Goal: Feedback & Contribution: Submit feedback/report problem

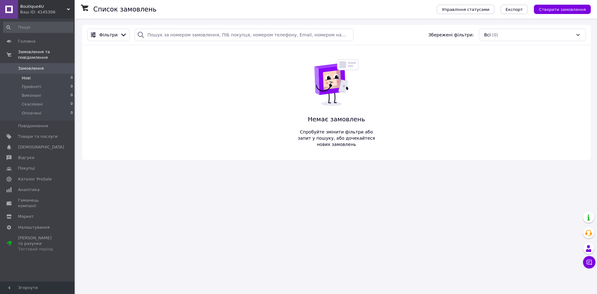
click at [33, 75] on li "Нові 0" at bounding box center [38, 78] width 76 height 9
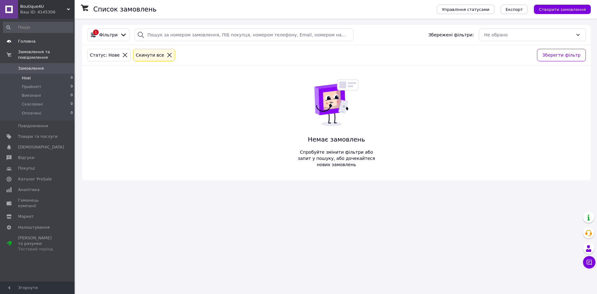
click at [29, 42] on span "Головна" at bounding box center [26, 42] width 17 height 6
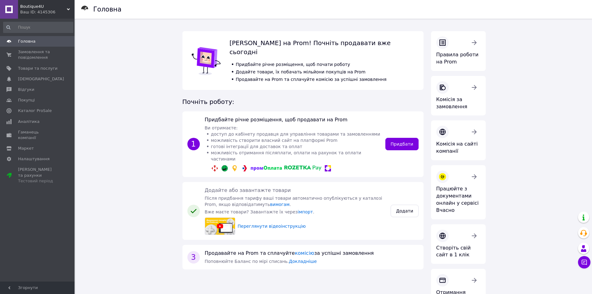
click at [30, 5] on span "Boutique4U" at bounding box center [43, 7] width 47 height 6
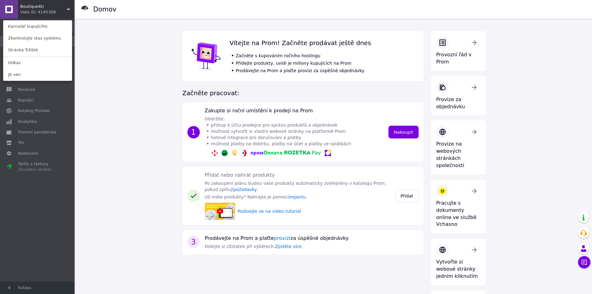
click at [27, 181] on div "Domov Objednávky a zprávy 0 0 Zboží a služby Oznámení 0 0 Recenze Kupující Kata…" at bounding box center [38, 151] width 76 height 264
click at [91, 81] on div "Domov Vítejte na Prom! Začněte prodávat ještě dnes Začněte s kupováním ročního …" at bounding box center [334, 244] width 516 height 451
click at [29, 6] on font "Boutique4U" at bounding box center [32, 6] width 24 height 5
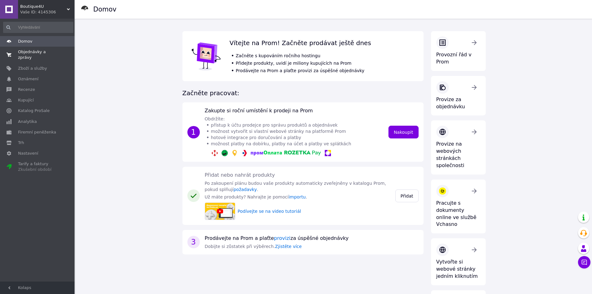
click at [23, 52] on font "Objednávky a zprávy" at bounding box center [32, 54] width 28 height 10
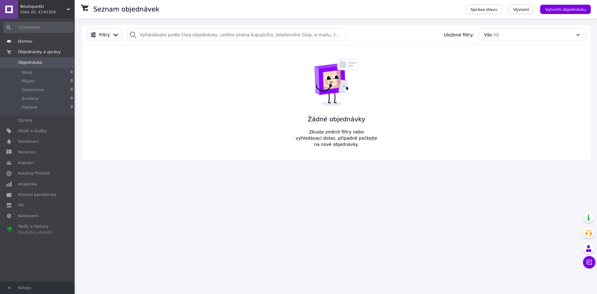
click at [19, 44] on font "Domov" at bounding box center [25, 41] width 14 height 5
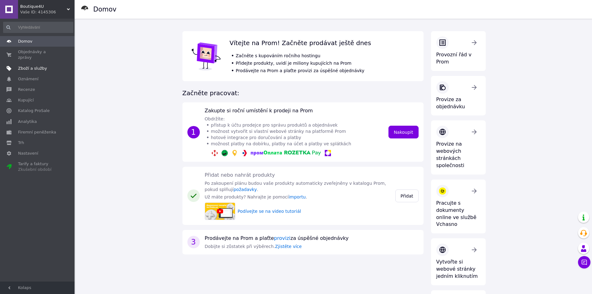
click at [28, 66] on font "Zboží a služby" at bounding box center [32, 68] width 29 height 5
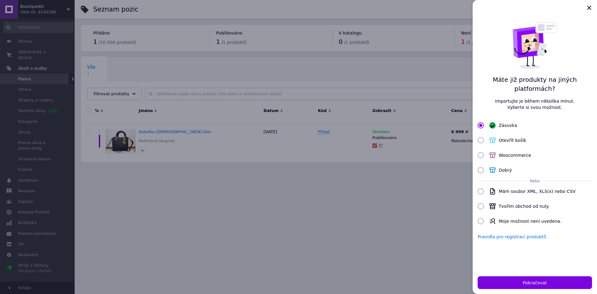
click at [163, 191] on div at bounding box center [298, 147] width 597 height 294
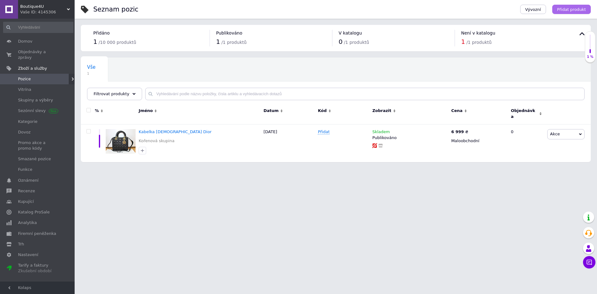
click at [566, 7] on font "Přidat produkt" at bounding box center [571, 9] width 29 height 5
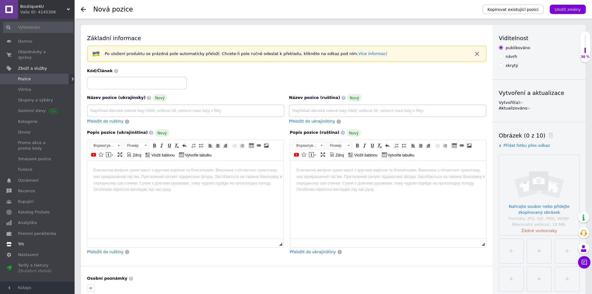
click at [24, 241] on span "Trh" at bounding box center [37, 244] width 39 height 6
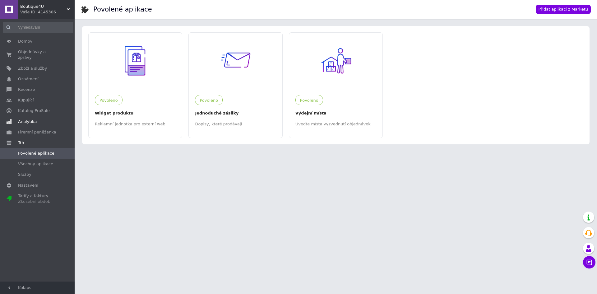
click at [30, 116] on link "Analytika" at bounding box center [38, 121] width 76 height 11
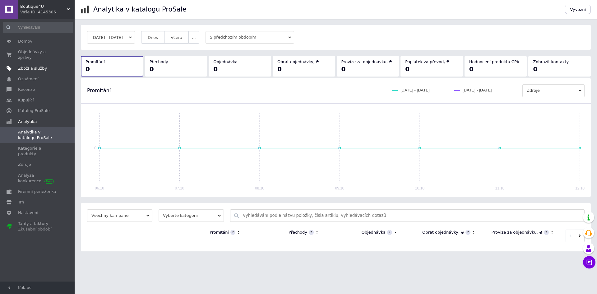
click at [25, 66] on font "Zboží a služby" at bounding box center [32, 68] width 29 height 5
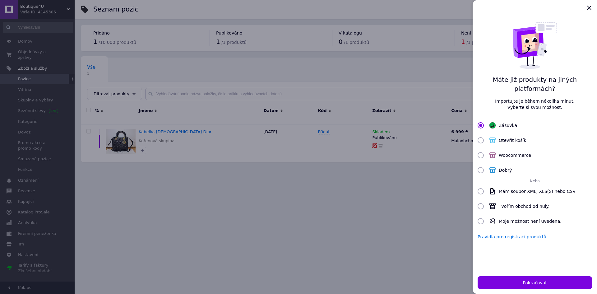
click at [176, 195] on div at bounding box center [298, 147] width 597 height 294
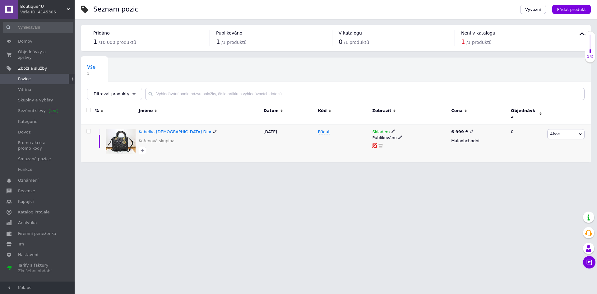
click at [399, 135] on icon at bounding box center [400, 137] width 4 height 4
click at [335, 149] on div "Přidat" at bounding box center [343, 143] width 54 height 38
click at [391, 129] on icon at bounding box center [393, 131] width 4 height 4
click at [313, 168] on html "Boutique4U Vaše ID: 4145306 Kancelář kupujícího Zkontrolujte stav systému Strán…" at bounding box center [298, 84] width 597 height 168
click at [381, 143] on icon at bounding box center [380, 145] width 4 height 4
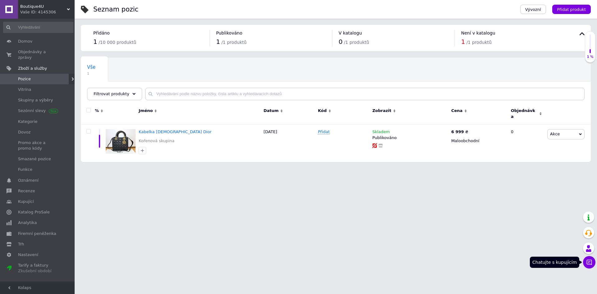
click at [588, 260] on icon at bounding box center [589, 262] width 6 height 6
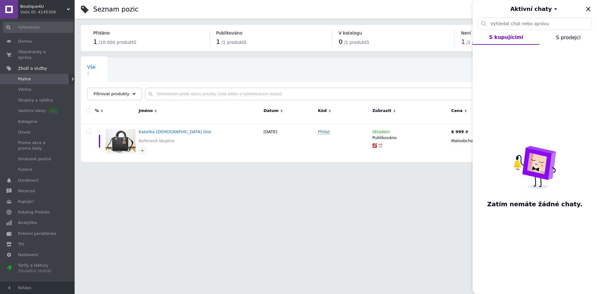
click at [423, 168] on html "Boutique4U Vaše ID: 4145306 Kancelář kupujícího Zkontrolujte stav systému Strán…" at bounding box center [298, 84] width 597 height 168
click at [587, 6] on icon "Blízko" at bounding box center [587, 8] width 7 height 7
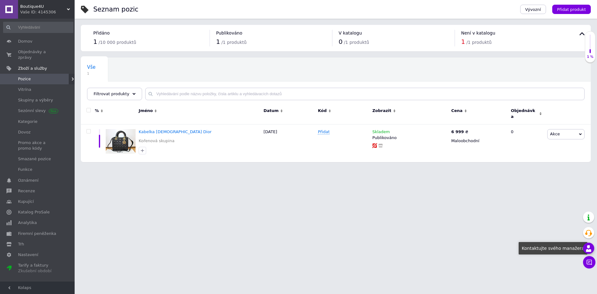
click at [590, 246] on icon at bounding box center [588, 248] width 7 height 7
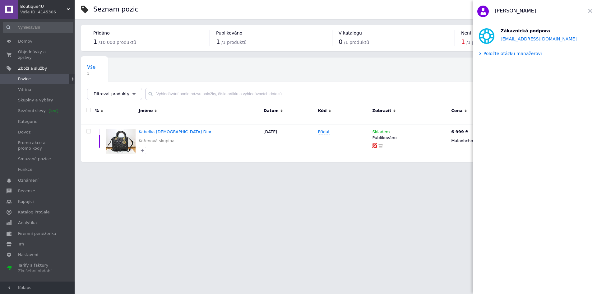
click at [515, 55] on font "Položte otázku manažerovi" at bounding box center [512, 53] width 58 height 5
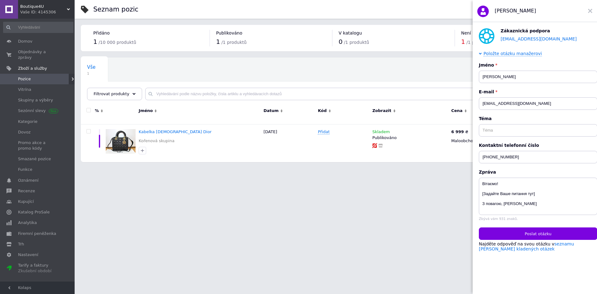
click at [423, 168] on html "Boutique4U Vaše ID: 4145306 Kancelář kupujícího Zkontrolujte stav systému Strán…" at bounding box center [298, 84] width 597 height 168
click at [347, 168] on html "Boutique4U Vaše ID: 4145306 Kancelář kupujícího Zkontrolujte stav systému Strán…" at bounding box center [298, 84] width 597 height 168
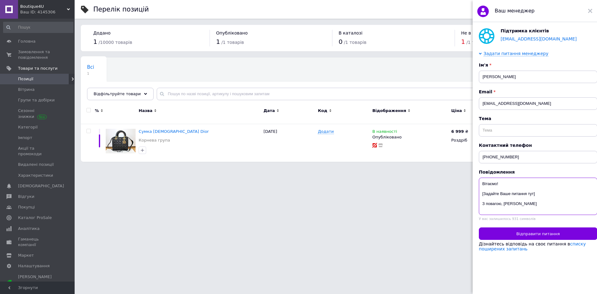
drag, startPoint x: 538, startPoint y: 209, endPoint x: 473, endPoint y: 189, distance: 68.5
click at [473, 189] on div "Підтримка клієнтів [EMAIL_ADDRESS][DOMAIN_NAME] Задати питання менеджеру Ім'я […" at bounding box center [537, 159] width 131 height 274
paste textarea "оброго дня, біля товару відображається повідомлення: "Товар неактивний у катало…"
click at [489, 191] on textarea "Доброго дня, біля товару відображається повідомлення: "Товар неактивний у катал…" at bounding box center [538, 195] width 118 height 37
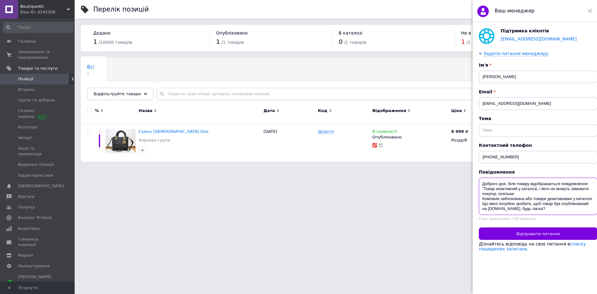
scroll to position [0, 0]
click at [484, 197] on textarea "Доброго дня, біля товару відображається повідомлення: "Товар неактивний у катал…" at bounding box center [538, 195] width 118 height 37
click at [515, 201] on textarea "Доброго дня, біля товару відображається повідомлення: Товар неактивний у катало…" at bounding box center [538, 195] width 118 height 37
click at [497, 198] on textarea "Доброго дня, біля товару відображається повідомлення: Товар неактивний у катало…" at bounding box center [538, 195] width 118 height 37
click at [483, 198] on textarea "Доброго дня, біля товару відображається повідомлення: Товар неактивний у катало…" at bounding box center [538, 195] width 118 height 37
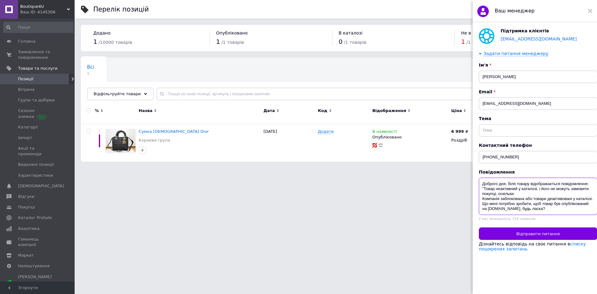
click at [504, 214] on textarea "Доброго дня, біля товару відображається повідомлення: "Товар неактивний у катал…" at bounding box center [538, 195] width 118 height 37
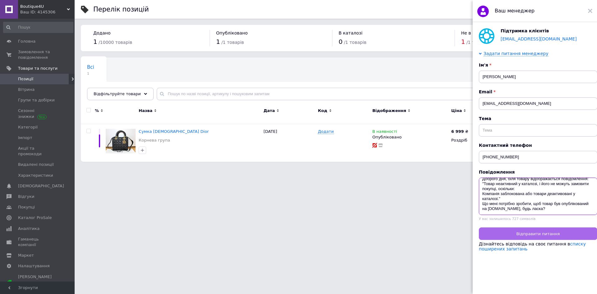
type textarea "Доброго дня, біля товару відображається повідомлення: "Товар неактивний у катал…"
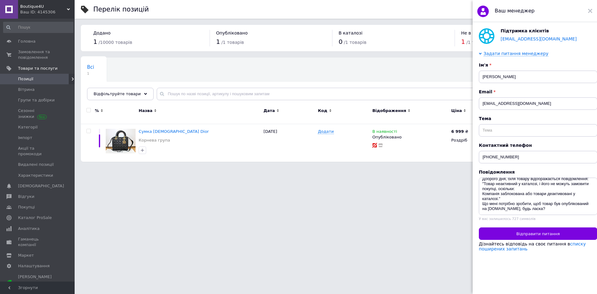
click at [522, 240] on button "Відправити питання" at bounding box center [538, 233] width 118 height 12
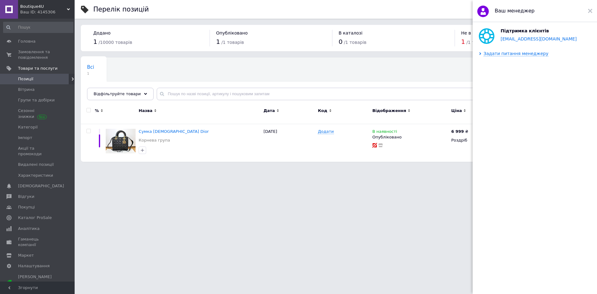
click at [68, 9] on use at bounding box center [68, 9] width 3 height 2
